Goal: Task Accomplishment & Management: Complete application form

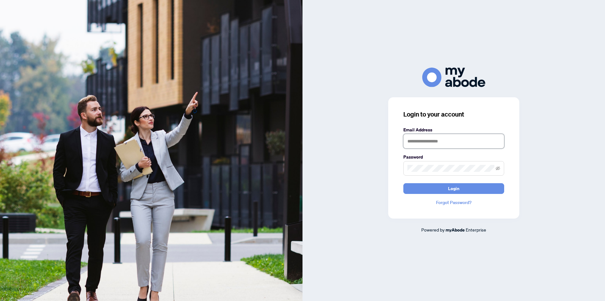
click at [424, 139] on input "text" at bounding box center [454, 141] width 101 height 15
type input "**********"
click at [404, 183] on button "Login" at bounding box center [454, 188] width 101 height 11
click at [449, 186] on span "Login" at bounding box center [453, 188] width 11 height 10
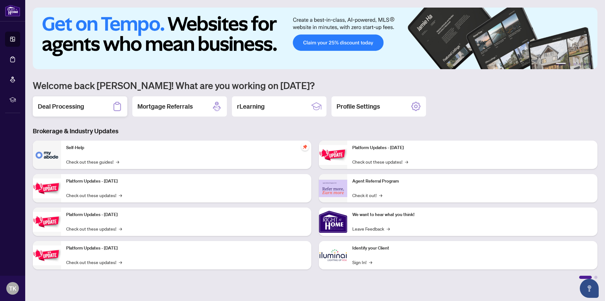
click at [68, 105] on h2 "Deal Processing" at bounding box center [61, 106] width 46 height 9
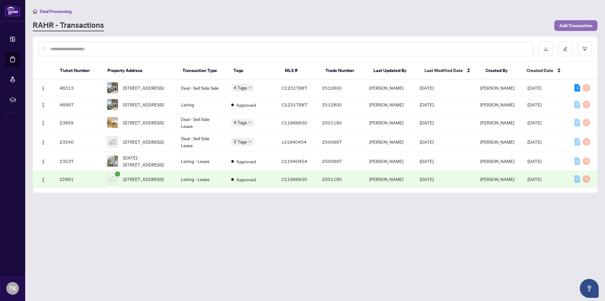
click at [573, 23] on span "Add Transaction" at bounding box center [576, 25] width 33 height 10
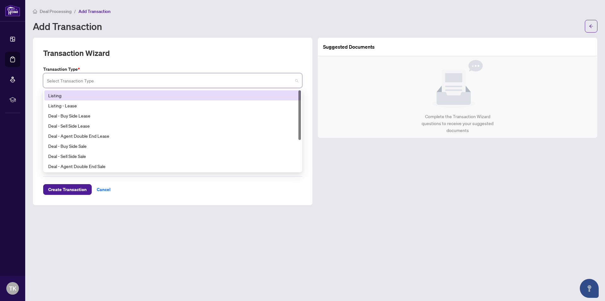
click at [111, 79] on input "search" at bounding box center [170, 81] width 246 height 14
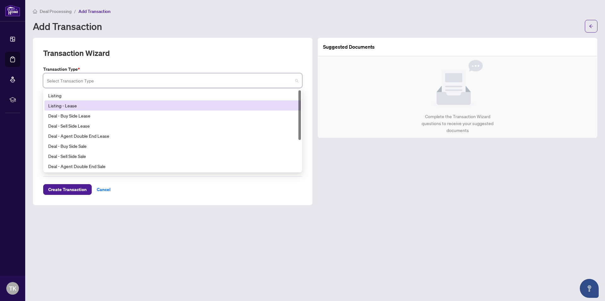
click at [86, 106] on div "Listing - Lease" at bounding box center [172, 105] width 249 height 7
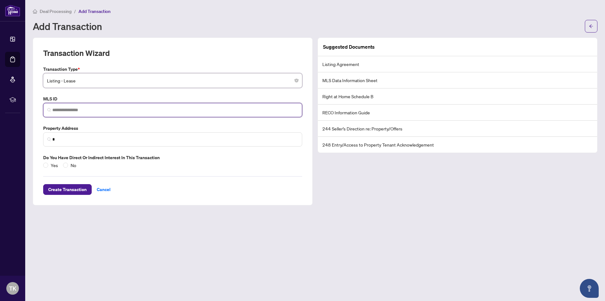
click at [86, 110] on input "search" at bounding box center [175, 110] width 246 height 7
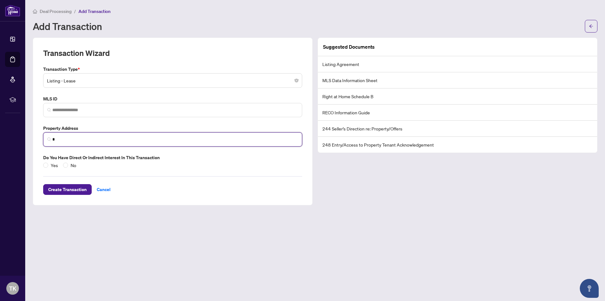
click at [72, 141] on input "*" at bounding box center [175, 139] width 246 height 7
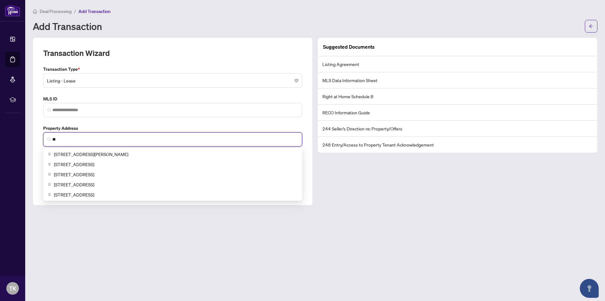
type input "*"
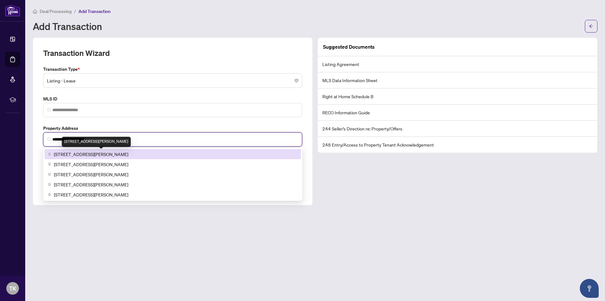
click at [79, 153] on span "89 Dunfield Avenue #1204, Toronto, ON, Canada" at bounding box center [91, 153] width 74 height 7
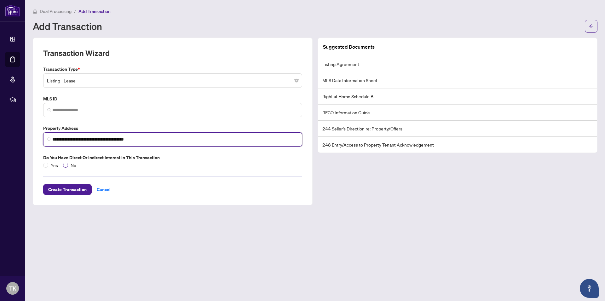
type input "**********"
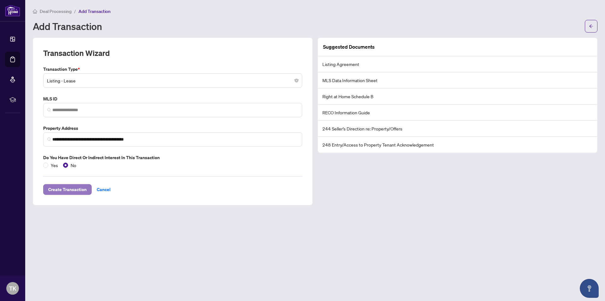
click at [66, 187] on span "Create Transaction" at bounding box center [67, 189] width 38 height 10
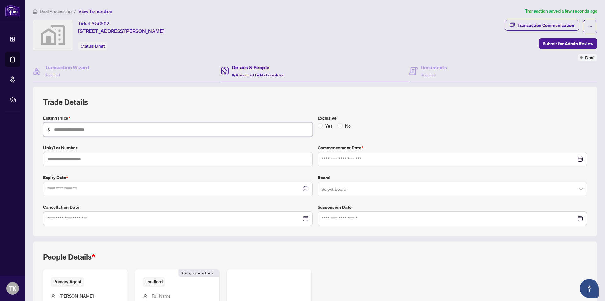
click at [87, 129] on input "text" at bounding box center [181, 129] width 255 height 7
type input "*****"
click at [83, 159] on input "text" at bounding box center [178, 159] width 270 height 15
type input "****"
click at [353, 159] on input at bounding box center [449, 158] width 254 height 7
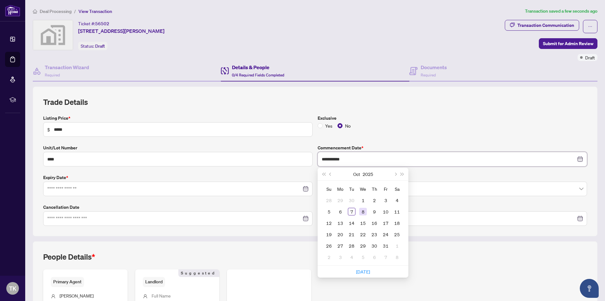
type input "**********"
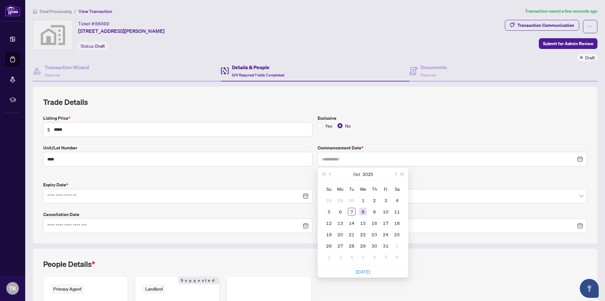
click at [360, 211] on div "8" at bounding box center [363, 211] width 8 height 8
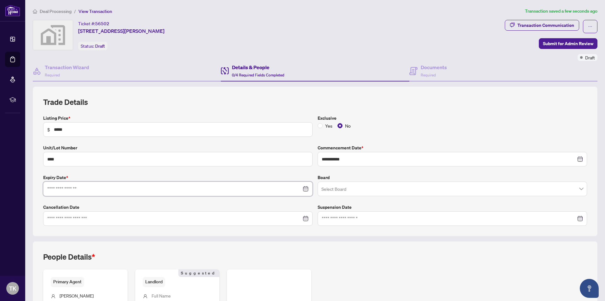
click at [87, 189] on input at bounding box center [174, 188] width 254 height 7
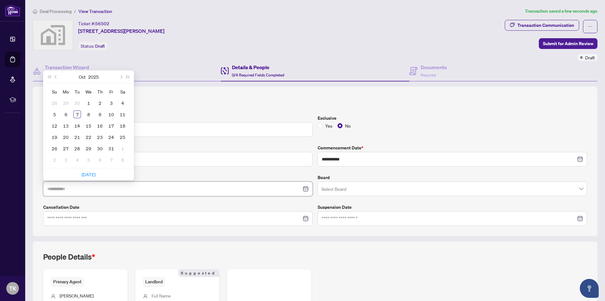
type input "**********"
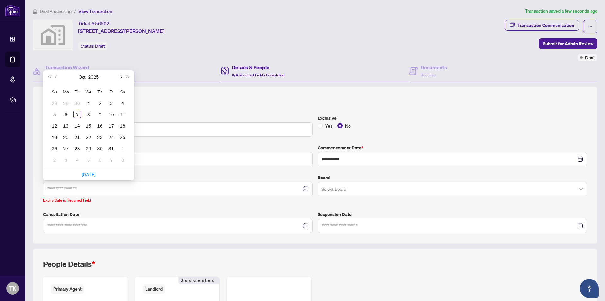
click at [121, 75] on button "Next month (PageDown)" at bounding box center [120, 76] width 7 height 13
type input "**********"
click at [124, 149] on div "31" at bounding box center [123, 148] width 8 height 8
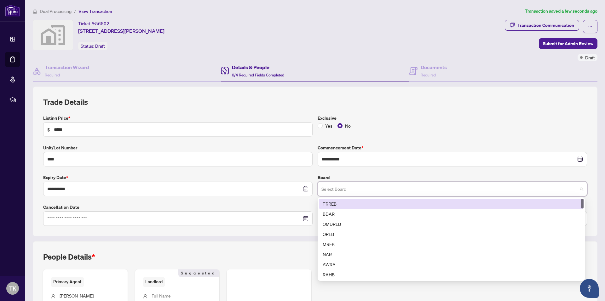
click at [336, 188] on input "search" at bounding box center [450, 190] width 256 height 14
click at [335, 203] on div "TRREB" at bounding box center [451, 203] width 257 height 7
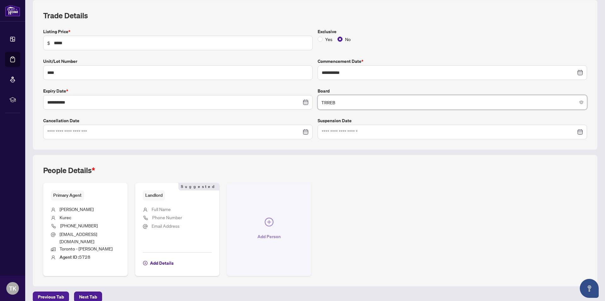
scroll to position [89, 0]
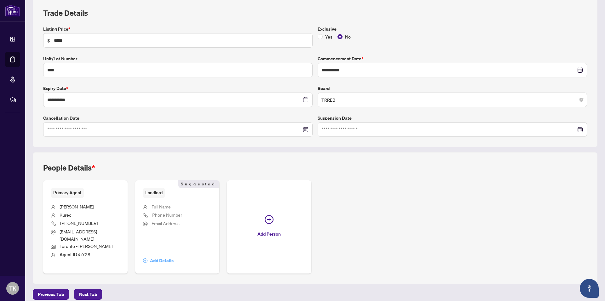
click at [160, 255] on span "Add Details" at bounding box center [162, 260] width 24 height 10
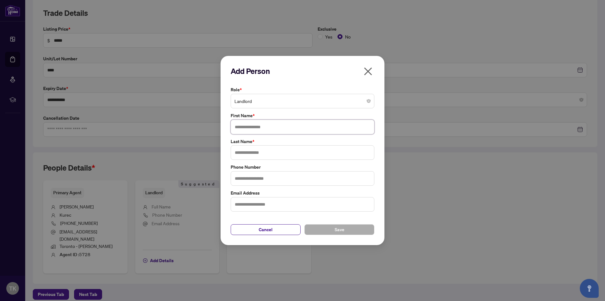
click at [255, 126] on input "text" at bounding box center [303, 127] width 144 height 15
type input "**********"
click at [253, 151] on input "text" at bounding box center [303, 152] width 144 height 15
type input "**********"
click at [340, 229] on span "Save" at bounding box center [340, 229] width 10 height 10
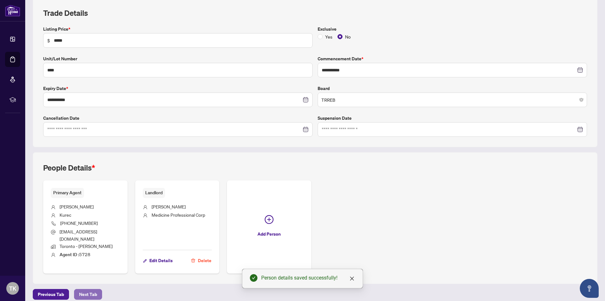
click at [86, 289] on span "Next Tab" at bounding box center [88, 294] width 18 height 10
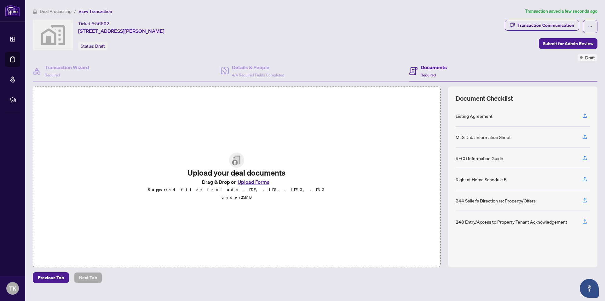
click at [248, 183] on button "Upload Forms" at bounding box center [254, 182] width 36 height 8
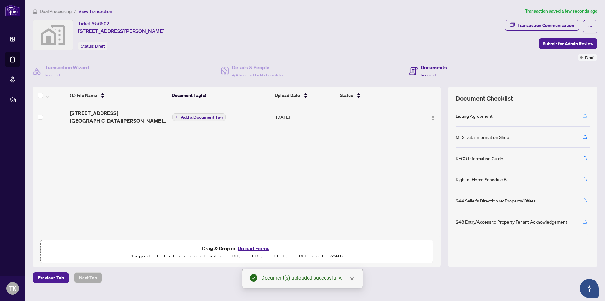
click at [585, 115] on icon "button" at bounding box center [585, 116] width 6 height 6
click at [584, 116] on icon "button" at bounding box center [585, 116] width 6 height 6
click at [431, 115] on img "button" at bounding box center [433, 117] width 5 height 5
click at [407, 203] on div "(1) File Name Document Tag(s) Upload Date Status 1204-89 Dunfield Ave Lease Lis…" at bounding box center [237, 170] width 408 height 132
click at [554, 44] on span "Submit for Admin Review" at bounding box center [568, 43] width 50 height 10
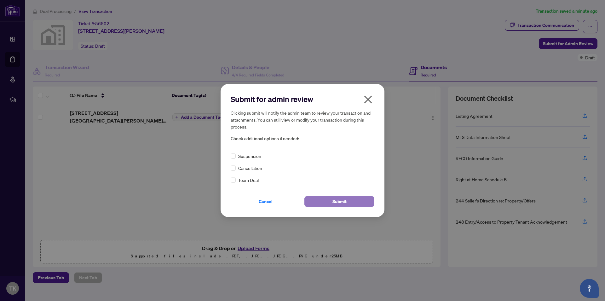
click at [330, 200] on button "Submit" at bounding box center [340, 201] width 70 height 11
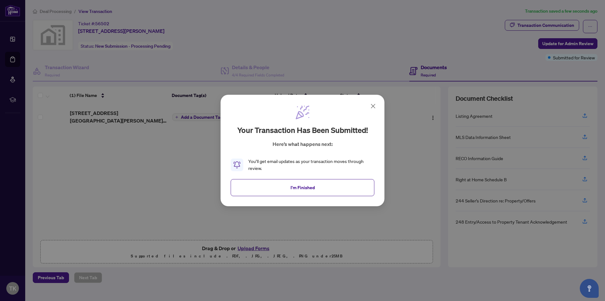
click at [374, 106] on icon at bounding box center [373, 106] width 4 height 4
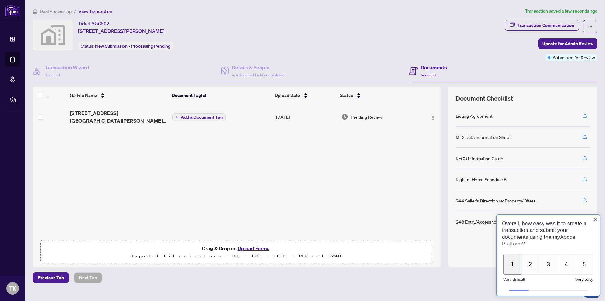
click at [511, 266] on button "1" at bounding box center [513, 263] width 18 height 21
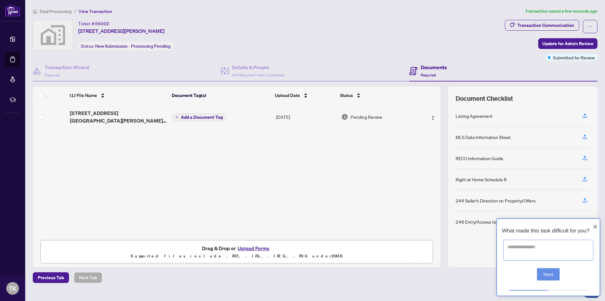
click at [518, 251] on textarea at bounding box center [549, 249] width 90 height 21
type textarea "**********"
click at [548, 275] on button "Next" at bounding box center [548, 274] width 23 height 12
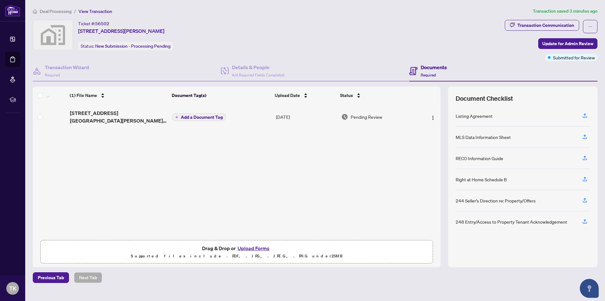
click at [442, 278] on div "Previous Tab Next Tab" at bounding box center [315, 277] width 565 height 11
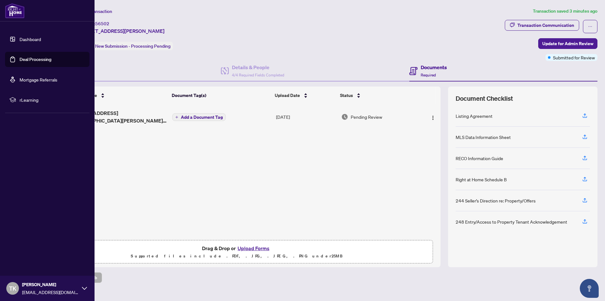
click at [15, 286] on span "TK" at bounding box center [12, 287] width 7 height 9
click at [29, 249] on span "Logout" at bounding box center [25, 250] width 14 height 10
